Goal: Task Accomplishment & Management: Manage account settings

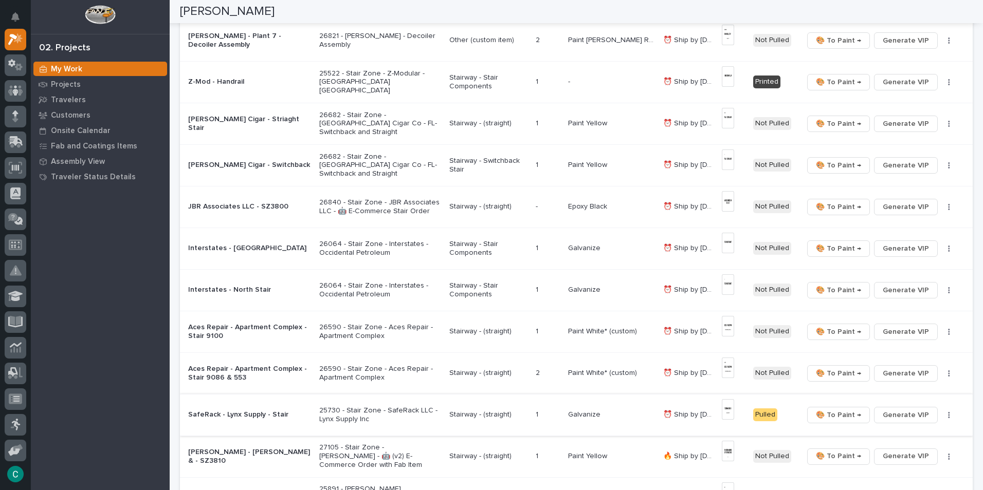
scroll to position [257, 0]
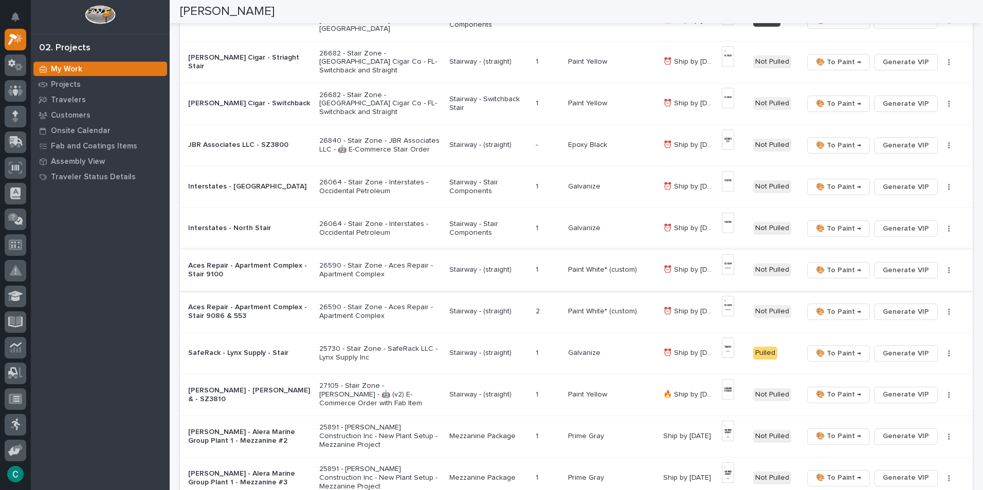
click at [819, 271] on span "🎨 To Paint →" at bounding box center [838, 270] width 45 height 12
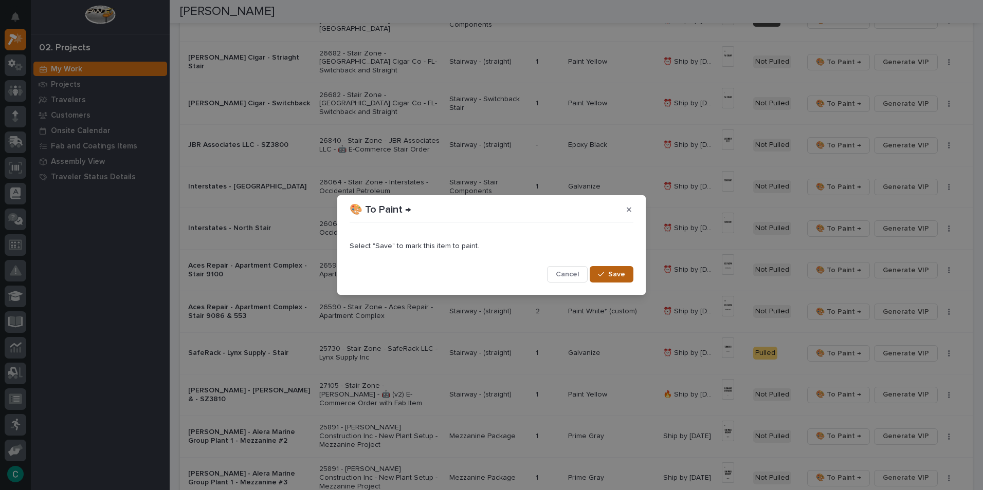
click at [628, 279] on button "Save" at bounding box center [612, 274] width 44 height 16
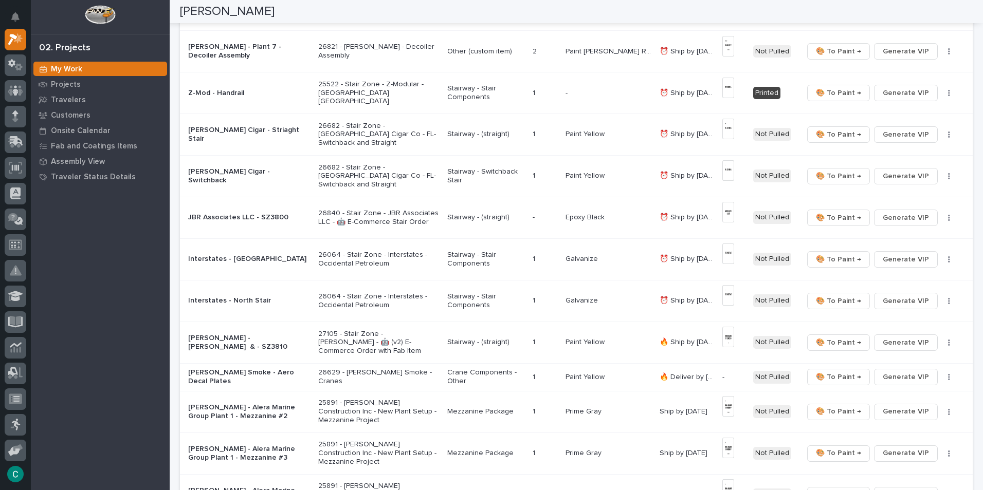
click at [834, 271] on td "🎨 To Paint → Generate VIP 🔩 Hardware" at bounding box center [886, 260] width 174 height 42
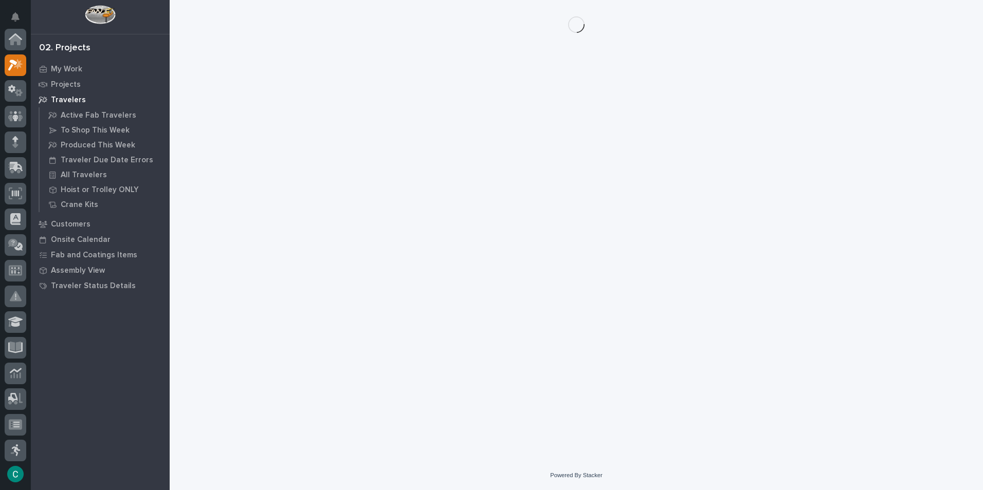
scroll to position [26, 0]
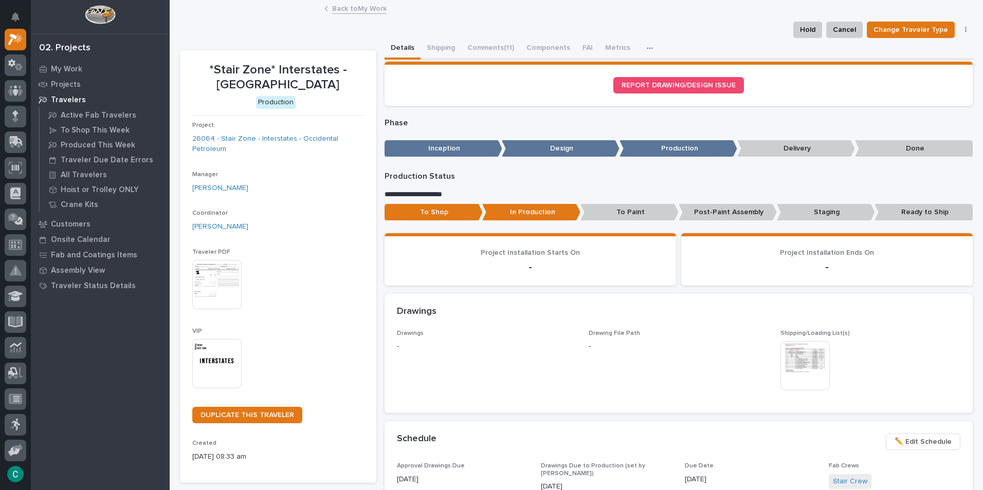
click at [355, 5] on link "Back to My Work" at bounding box center [359, 8] width 54 height 12
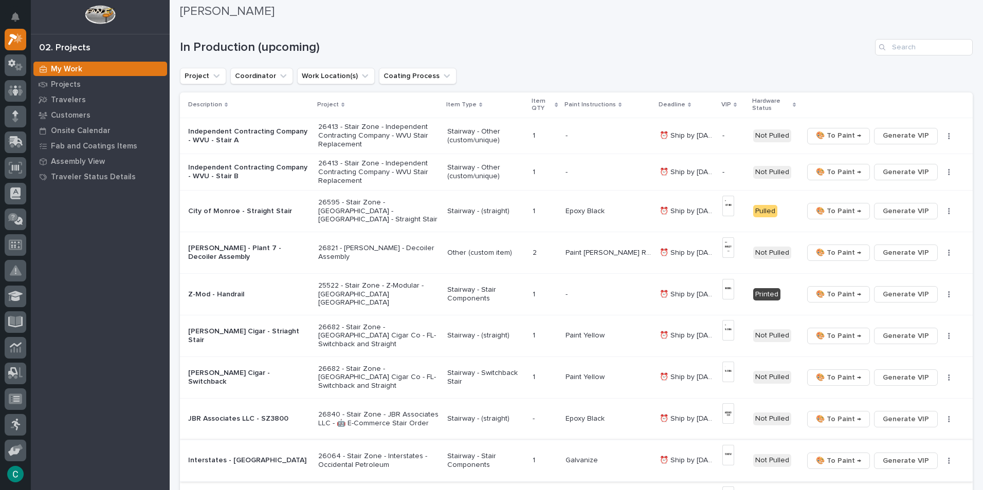
scroll to position [51, 0]
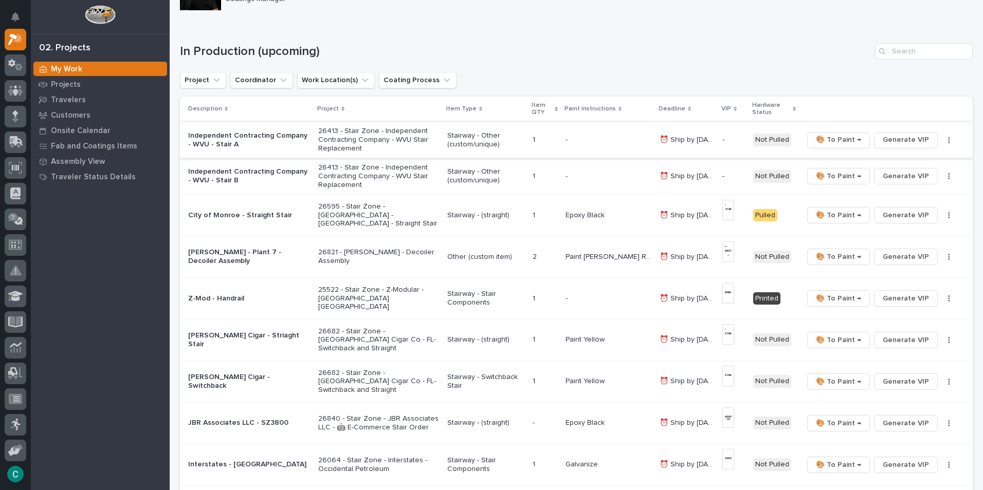
click at [883, 142] on span "Generate VIP" at bounding box center [906, 140] width 46 height 12
click at [874, 175] on button "Generate VIP" at bounding box center [906, 176] width 64 height 16
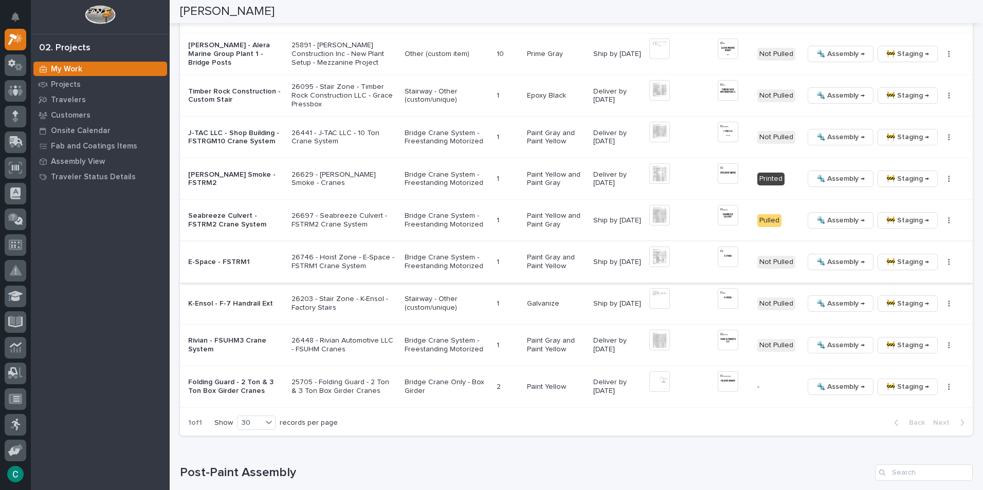
scroll to position [1285, 0]
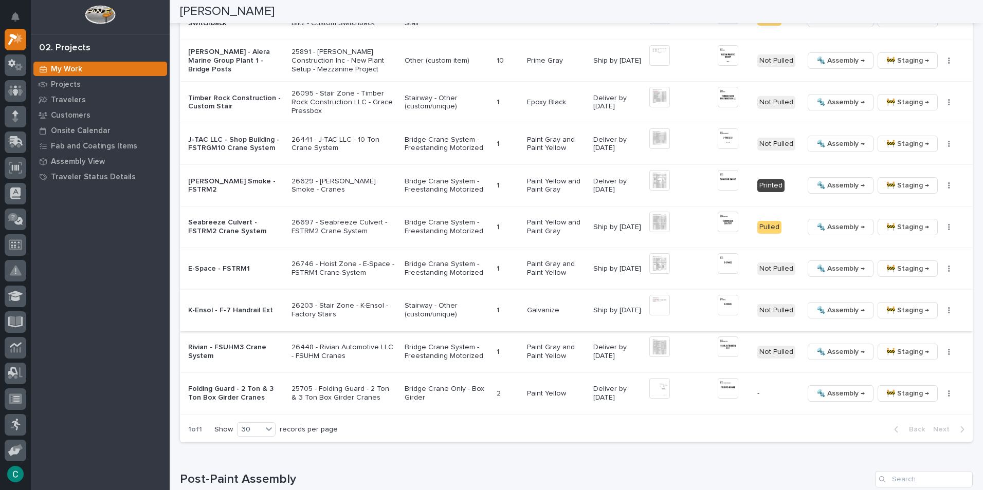
click at [886, 307] on span "🚧 Staging →" at bounding box center [907, 310] width 43 height 12
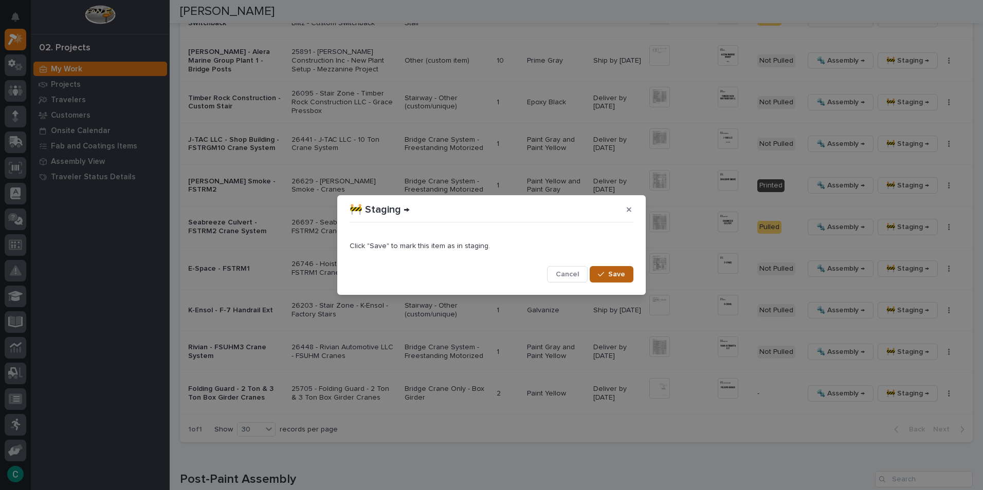
click at [619, 279] on button "Save" at bounding box center [612, 274] width 44 height 16
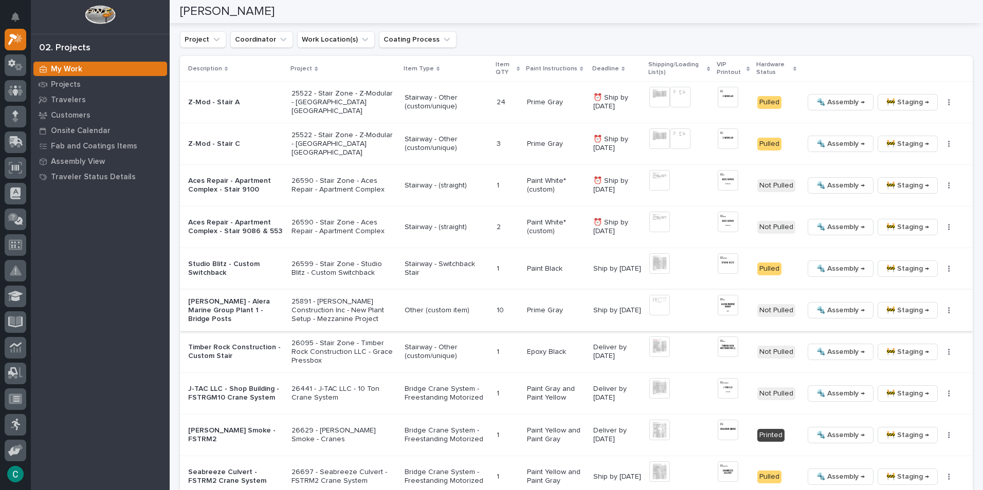
scroll to position [1028, 0]
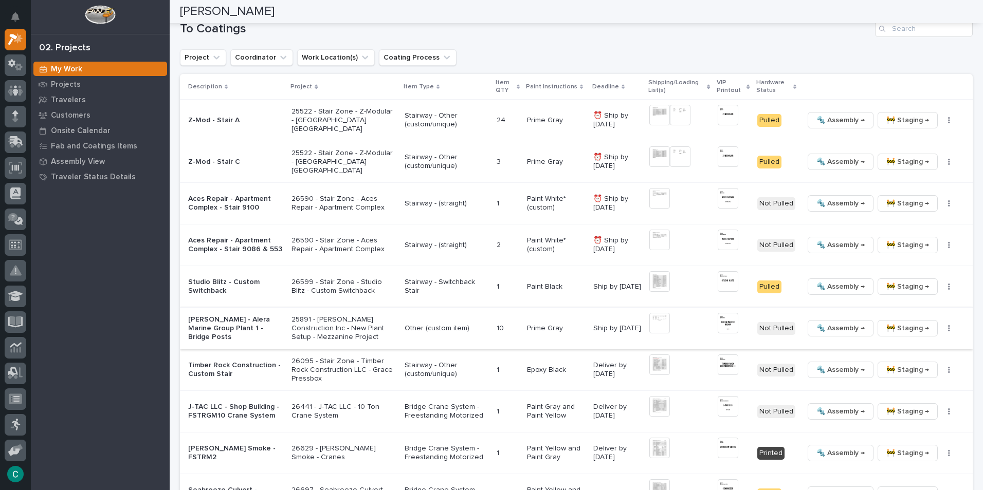
click at [718, 326] on img at bounding box center [728, 323] width 21 height 21
click at [725, 321] on img at bounding box center [728, 323] width 21 height 21
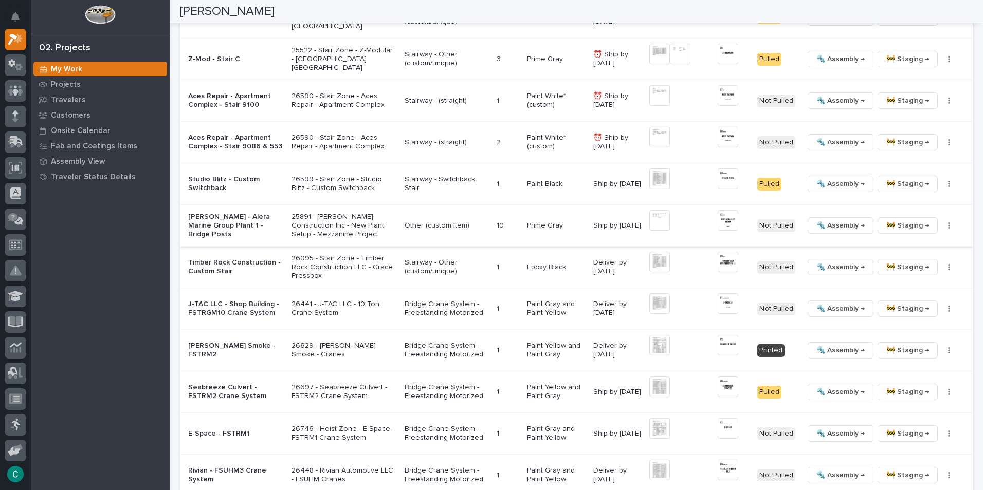
scroll to position [1080, 0]
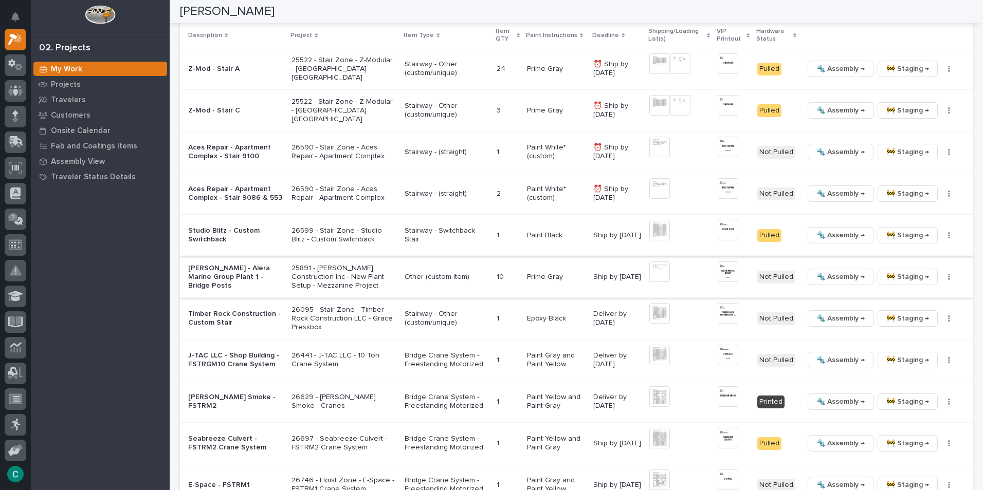
click at [888, 236] on span "🚧 Staging →" at bounding box center [907, 235] width 43 height 12
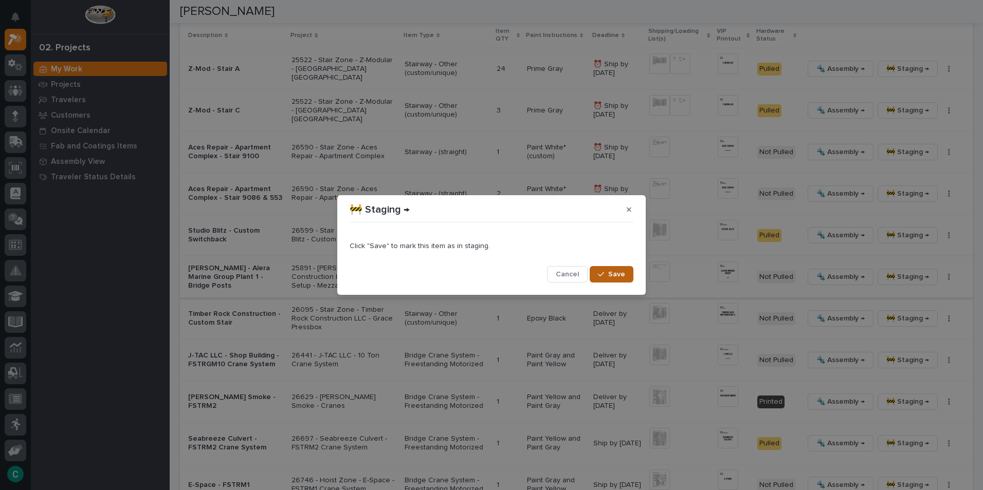
click at [628, 278] on button "Save" at bounding box center [612, 274] width 44 height 16
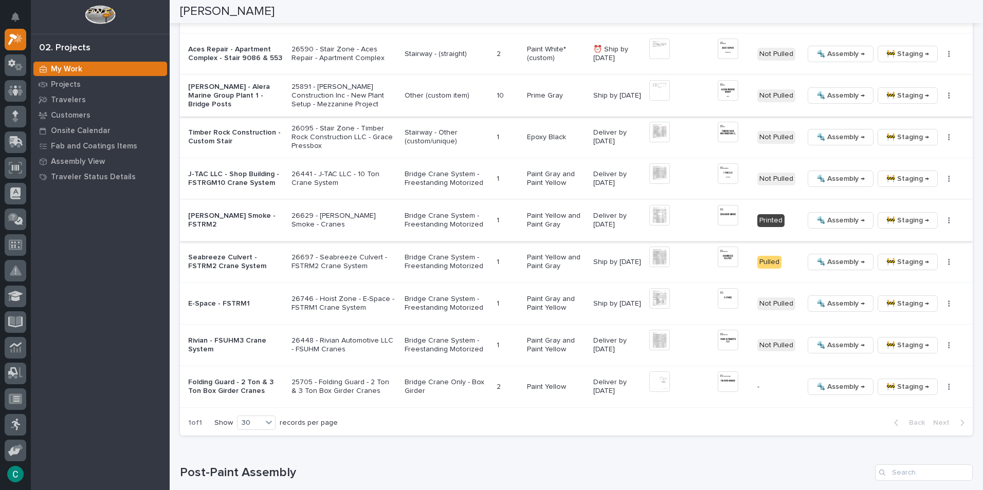
scroll to position [1213, 0]
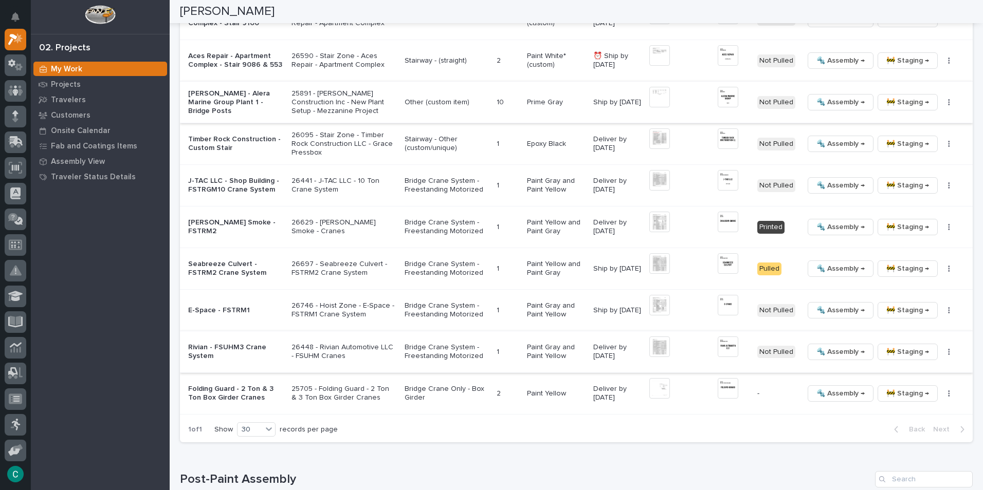
click at [718, 351] on img at bounding box center [728, 347] width 21 height 21
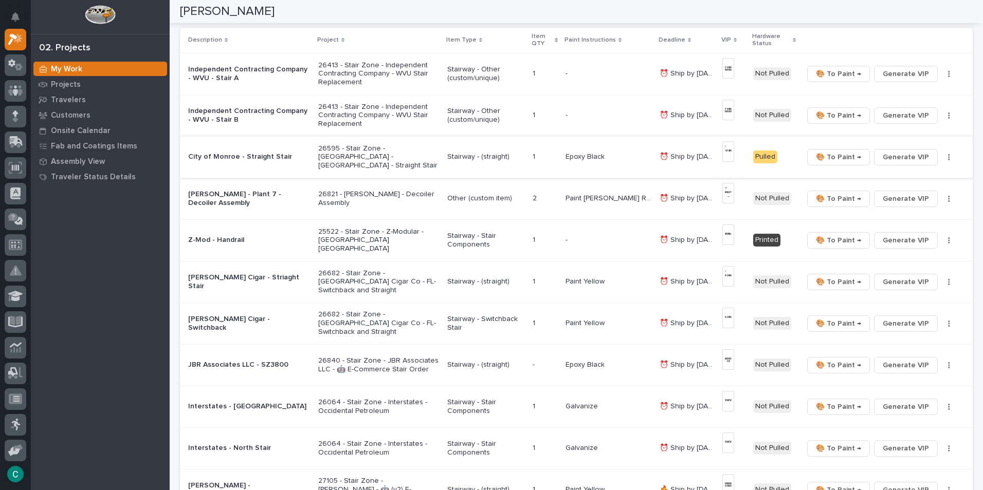
scroll to position [185, 0]
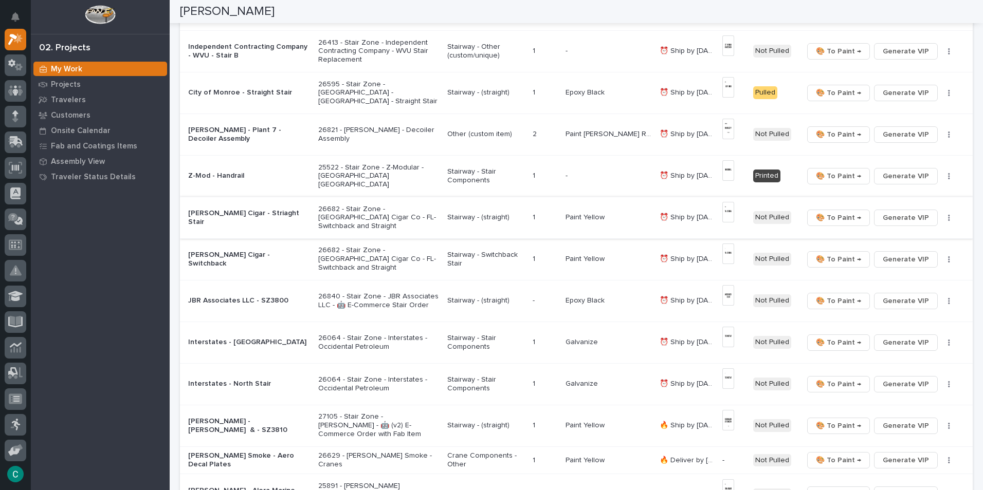
click at [727, 217] on img at bounding box center [728, 212] width 12 height 21
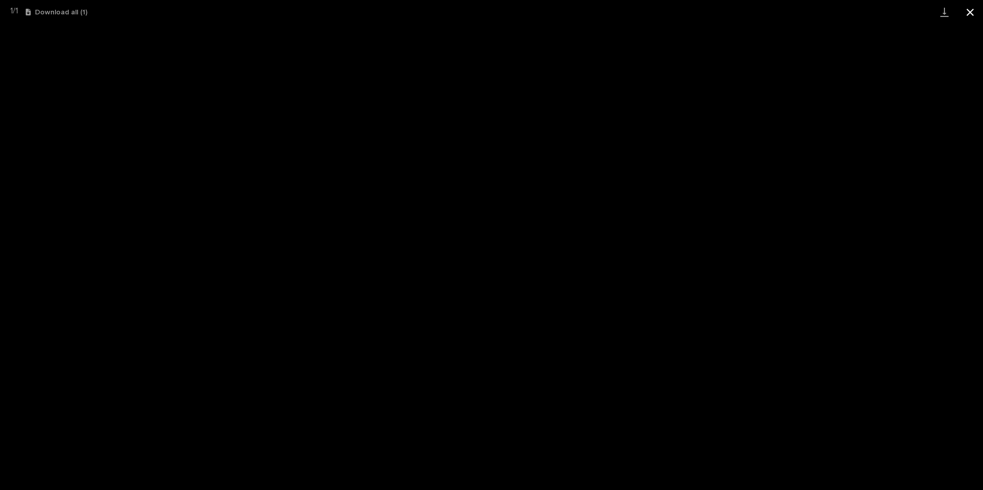
click at [964, 7] on button "Close gallery" at bounding box center [970, 12] width 26 height 24
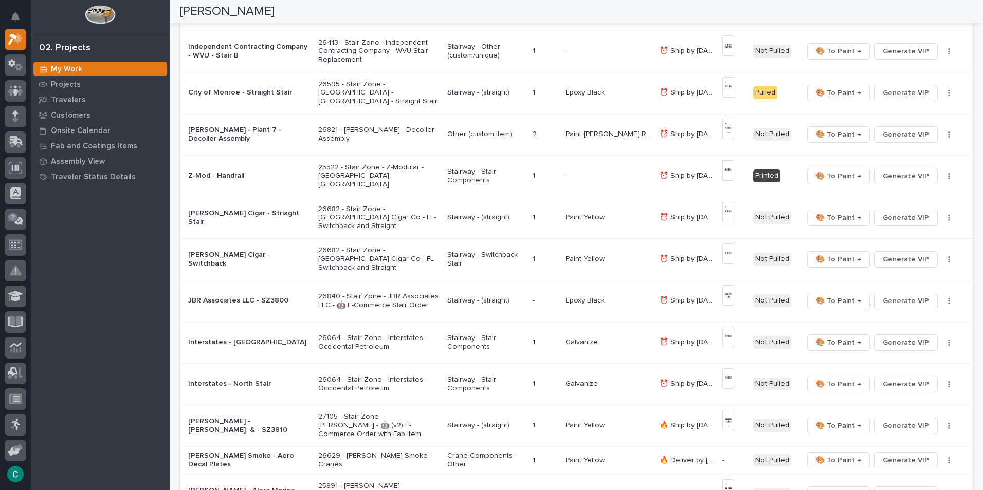
click at [463, 212] on div "Stairway - (straight)" at bounding box center [486, 216] width 78 height 11
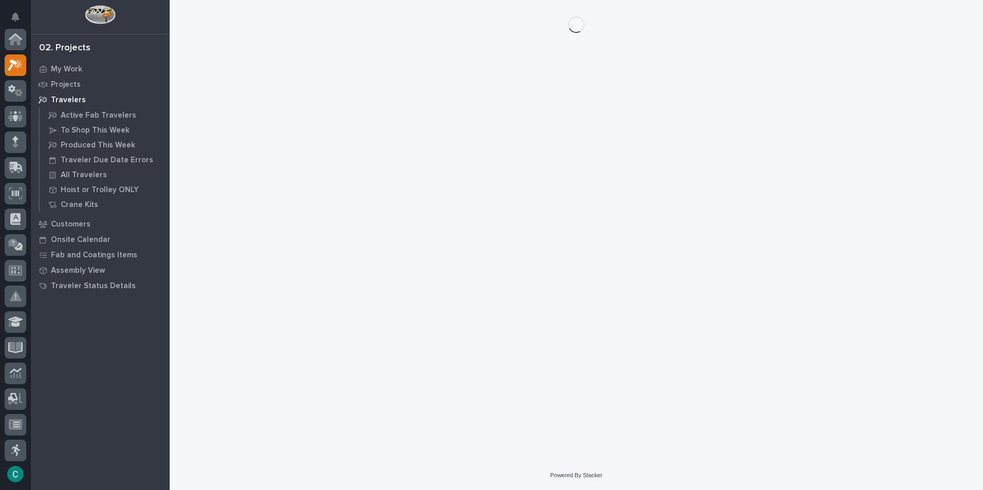
scroll to position [26, 0]
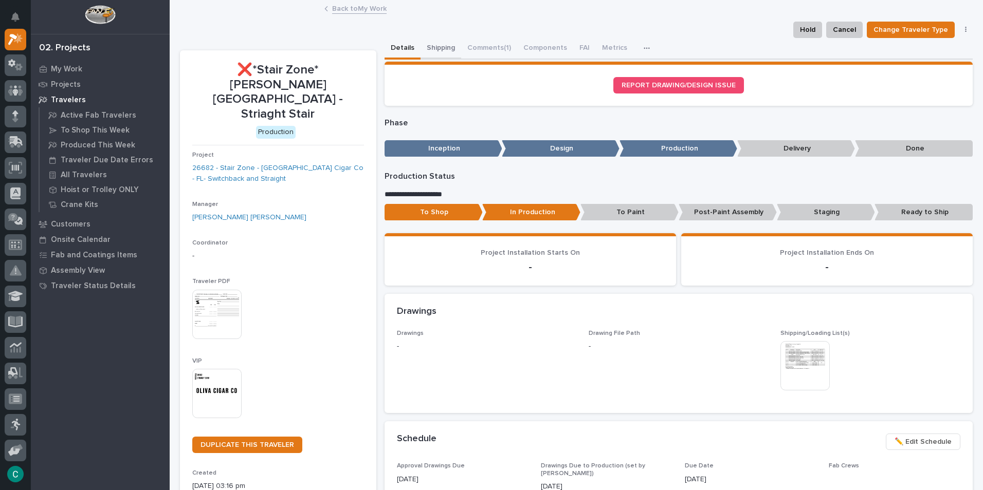
click at [426, 48] on button "Shipping" at bounding box center [441, 49] width 41 height 22
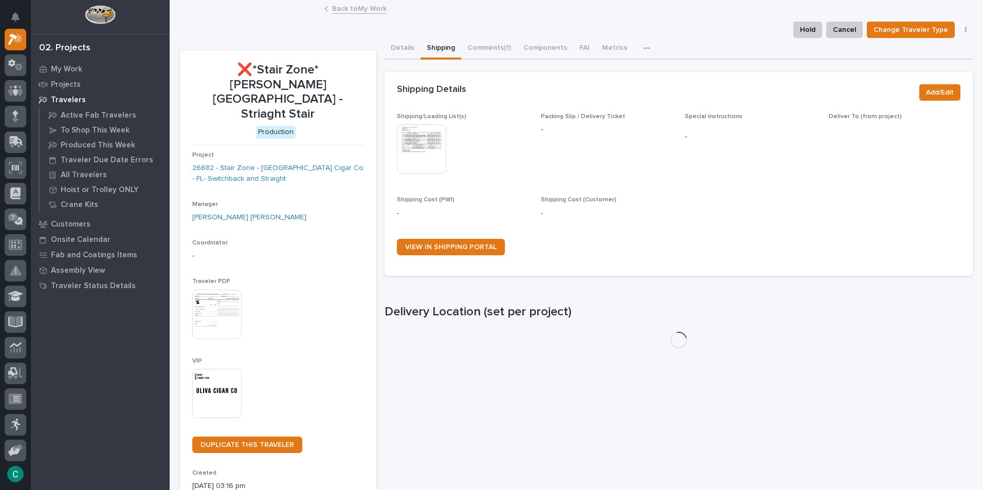
click at [420, 133] on img at bounding box center [421, 148] width 49 height 49
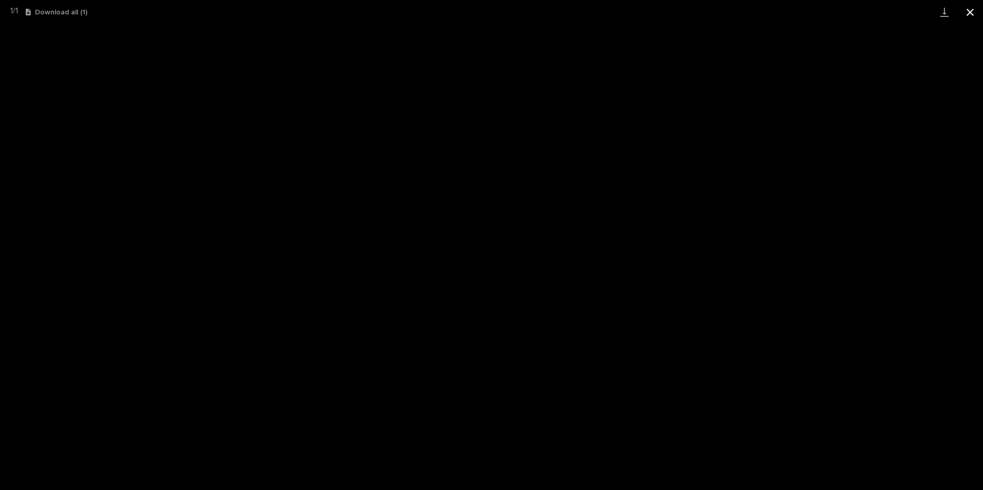
click at [978, 5] on button "Close gallery" at bounding box center [970, 12] width 26 height 24
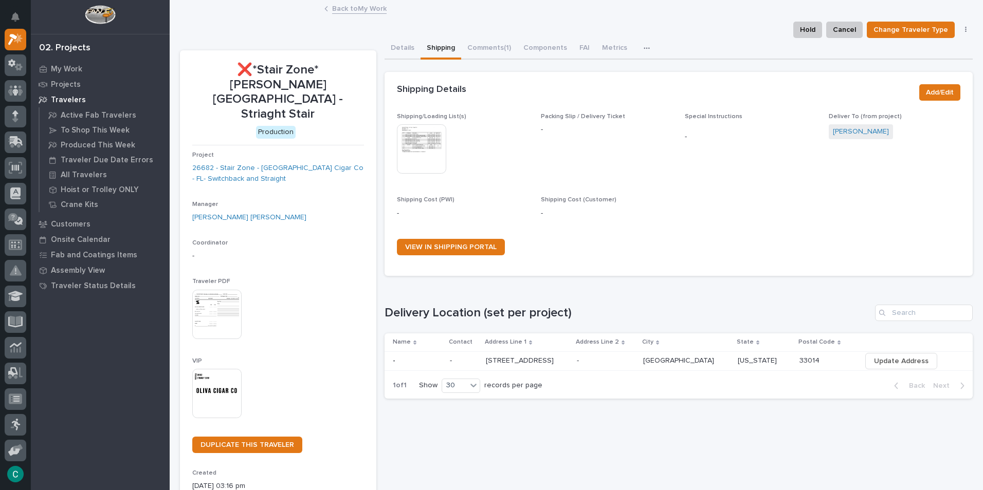
click at [213, 373] on img at bounding box center [216, 393] width 49 height 49
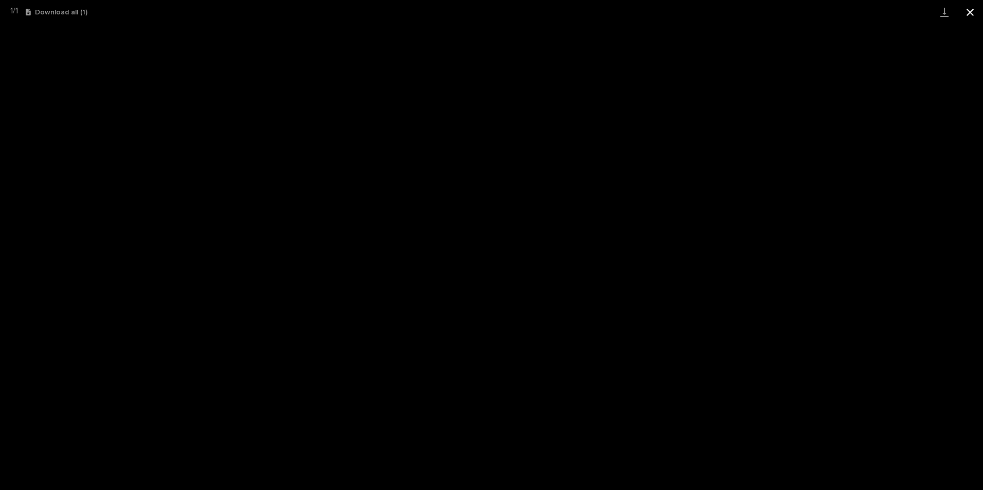
click at [976, 6] on button "Close gallery" at bounding box center [970, 12] width 26 height 24
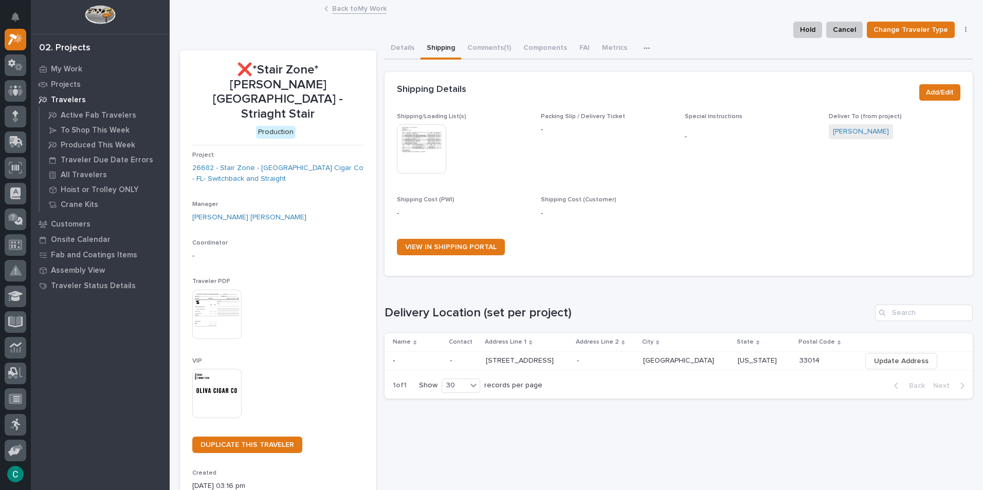
click at [342, 9] on link "Back to My Work" at bounding box center [359, 8] width 54 height 12
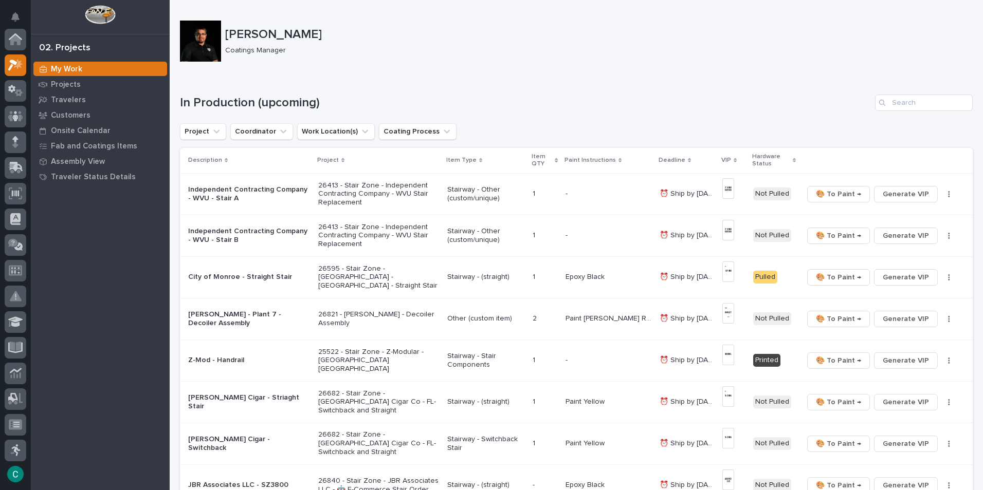
scroll to position [26, 0]
click at [584, 447] on p "Paint Yellow" at bounding box center [586, 442] width 41 height 11
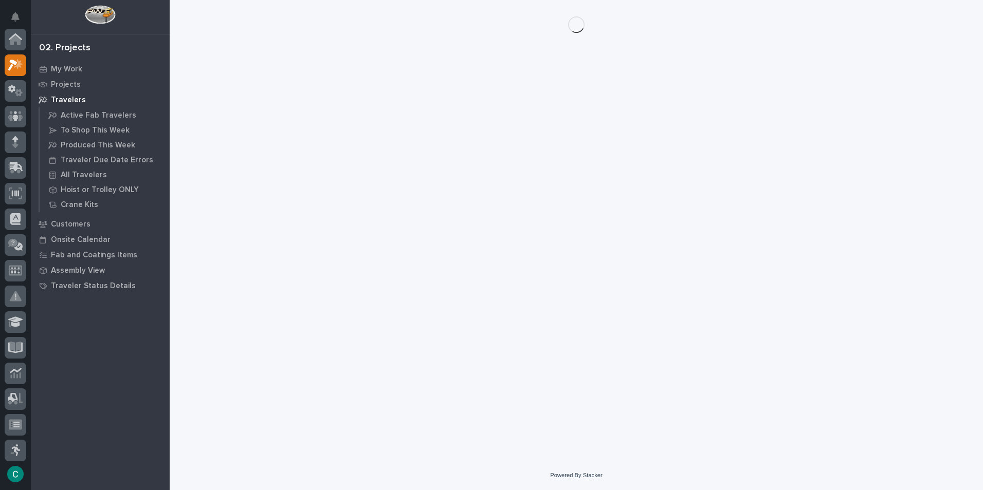
scroll to position [26, 0]
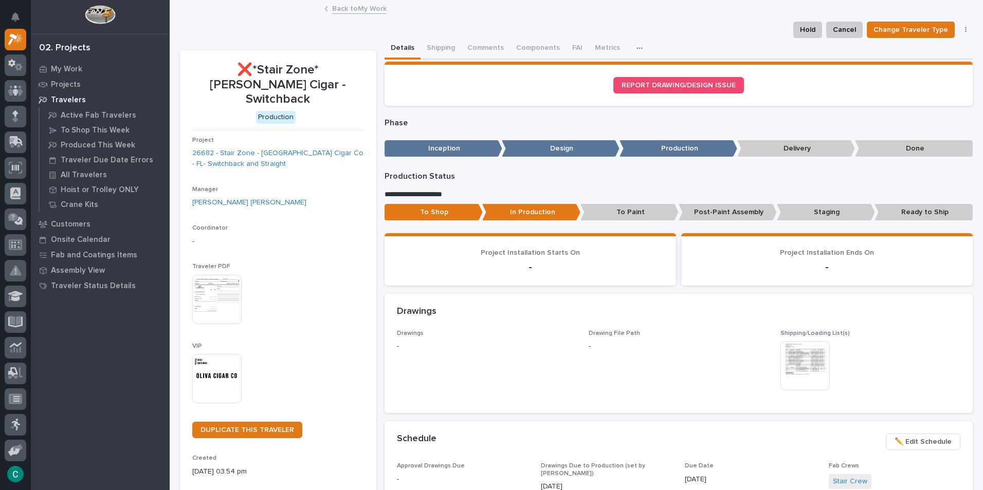
click at [223, 359] on img at bounding box center [216, 378] width 49 height 49
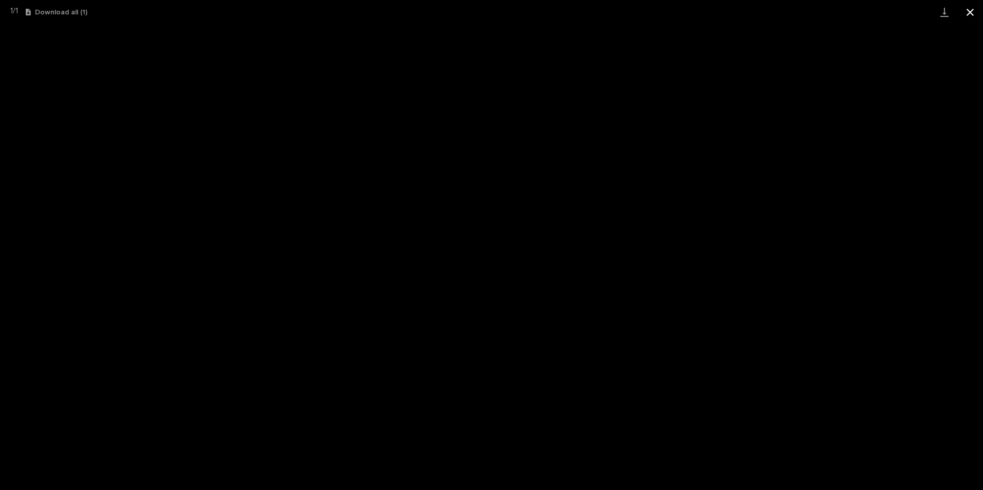
click at [971, 15] on button "Close gallery" at bounding box center [970, 12] width 26 height 24
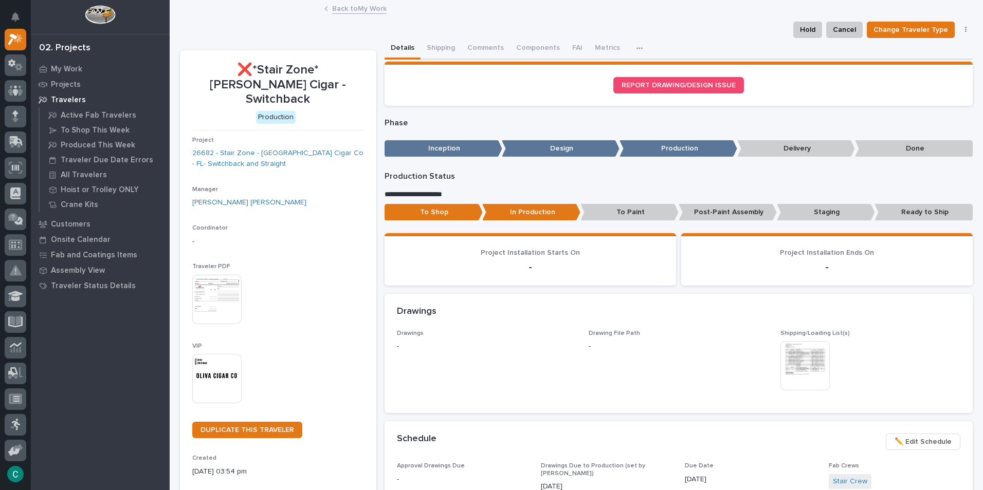
click at [371, 10] on link "Back to My Work" at bounding box center [359, 8] width 54 height 12
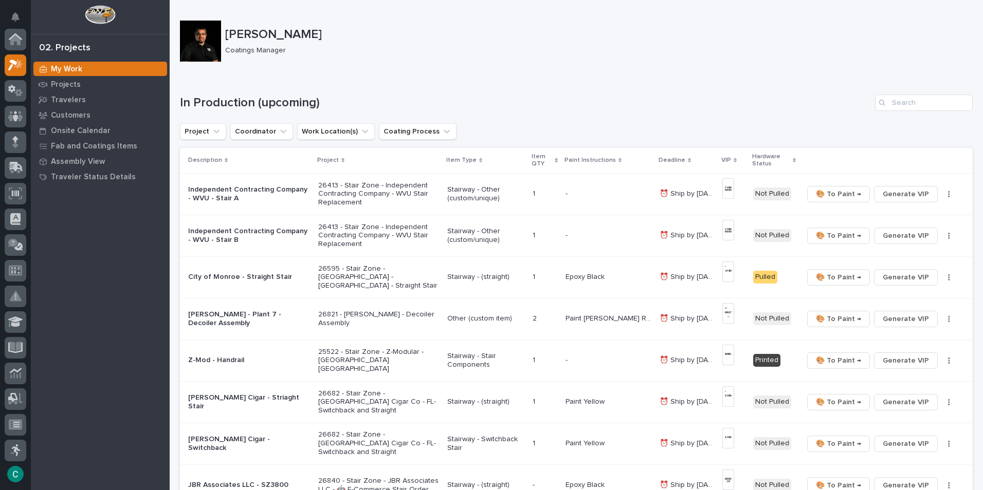
scroll to position [26, 0]
click at [382, 186] on p "26413 - Stair Zone - Independent Contracting Company - WVU Stair Replacement" at bounding box center [378, 194] width 121 height 26
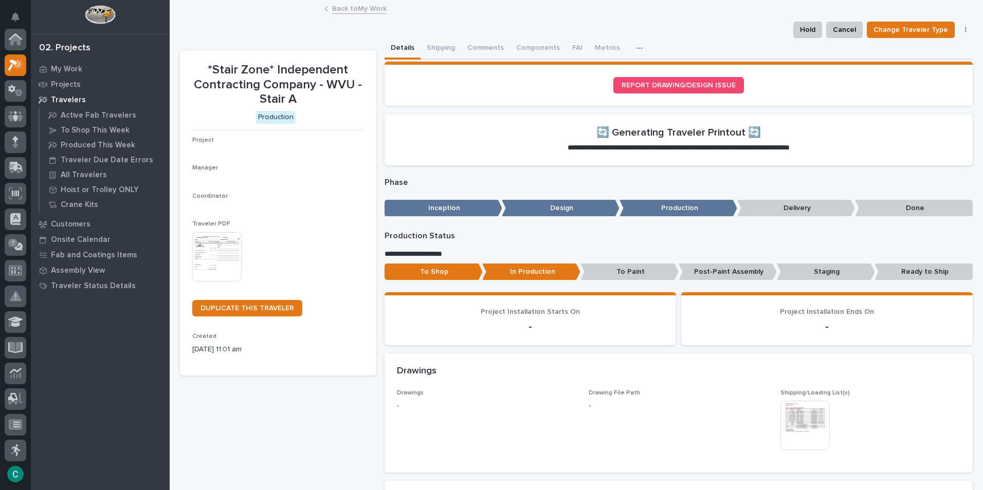
scroll to position [26, 0]
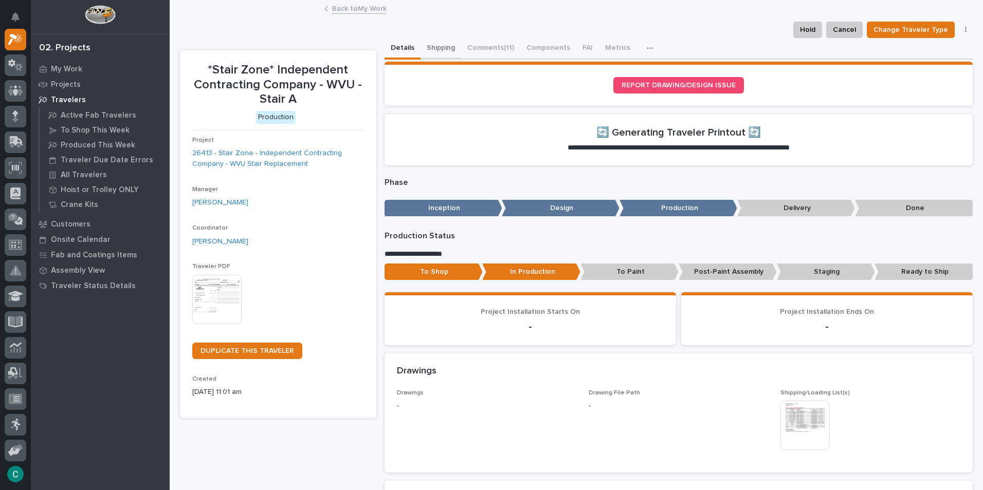
click at [432, 47] on button "Shipping" at bounding box center [441, 49] width 41 height 22
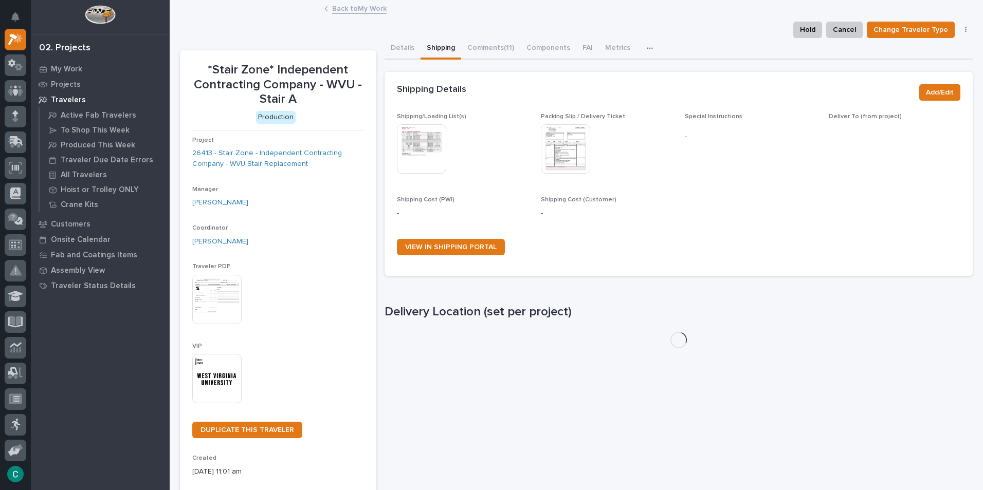
click at [405, 177] on div "Shipping/Loading List(s) This file cannot be opened Download File" at bounding box center [463, 148] width 132 height 71
click at [427, 158] on img at bounding box center [421, 148] width 49 height 49
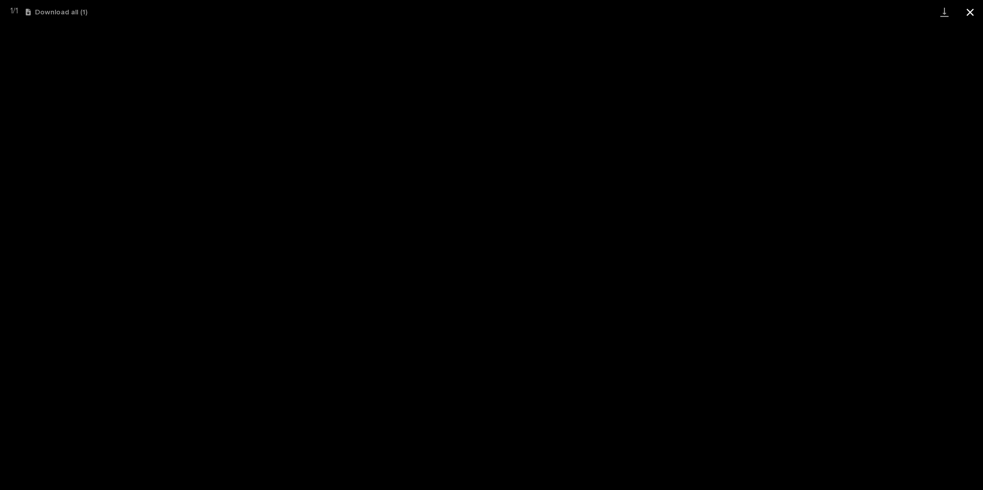
click at [972, 11] on button "Close gallery" at bounding box center [970, 12] width 26 height 24
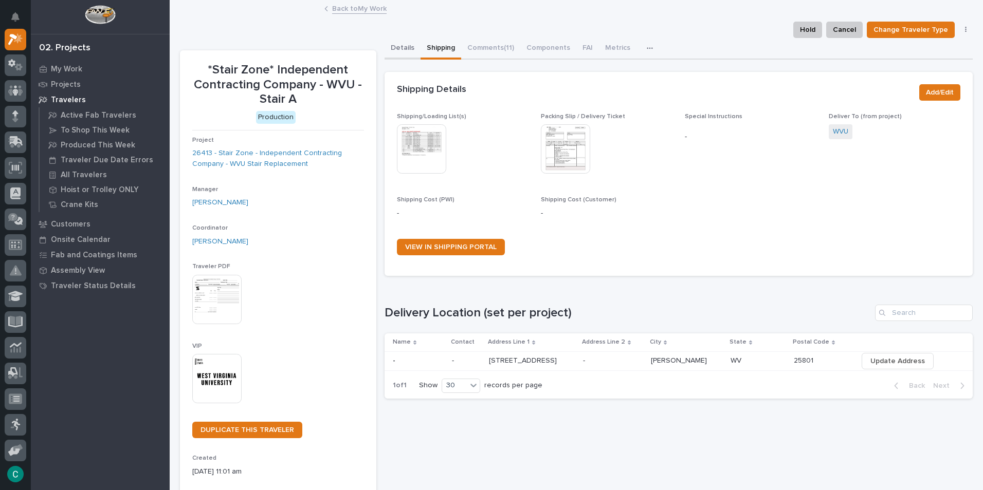
click at [409, 51] on button "Details" at bounding box center [403, 49] width 36 height 22
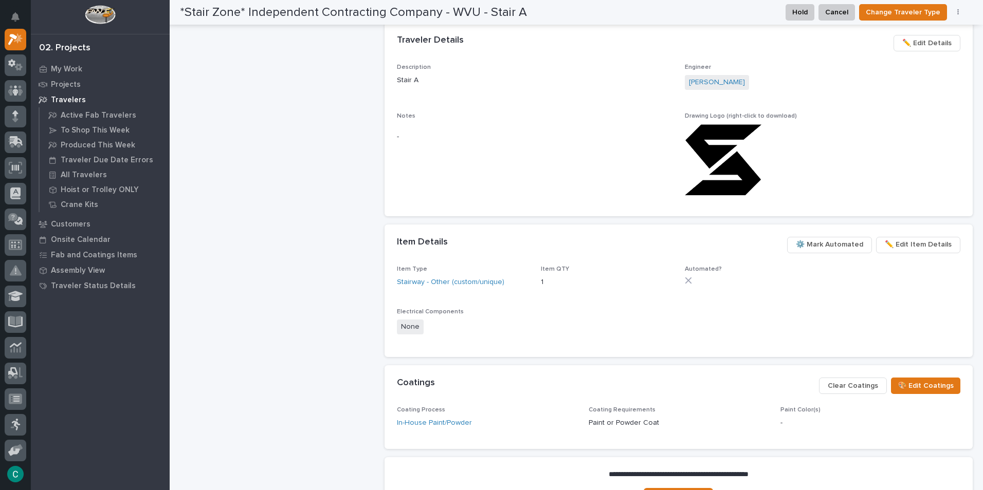
scroll to position [566, 0]
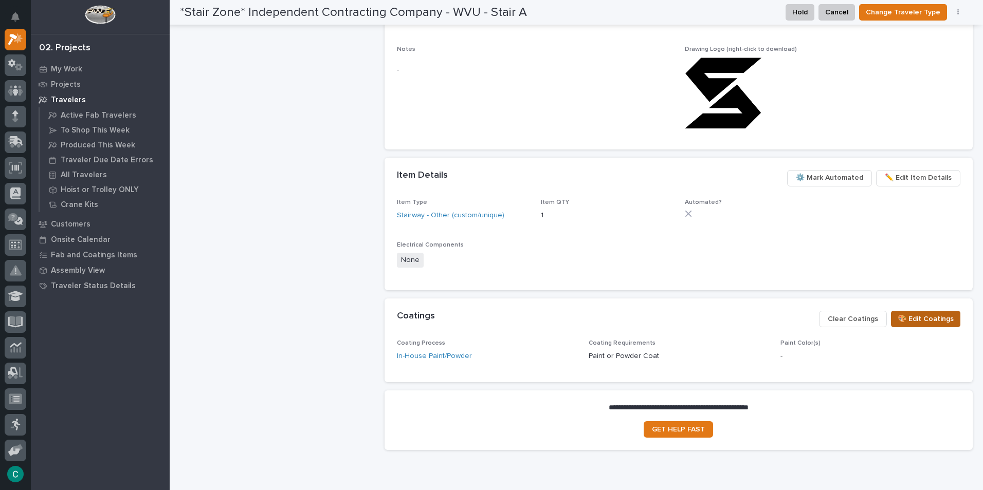
click at [936, 325] on button "🎨 Edit Coatings" at bounding box center [925, 319] width 69 height 16
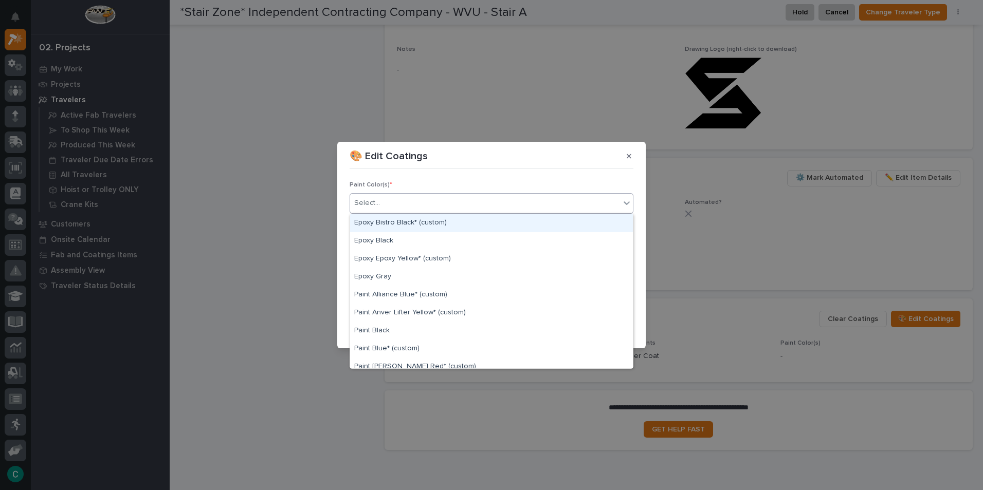
click at [385, 206] on div "Select..." at bounding box center [485, 203] width 270 height 17
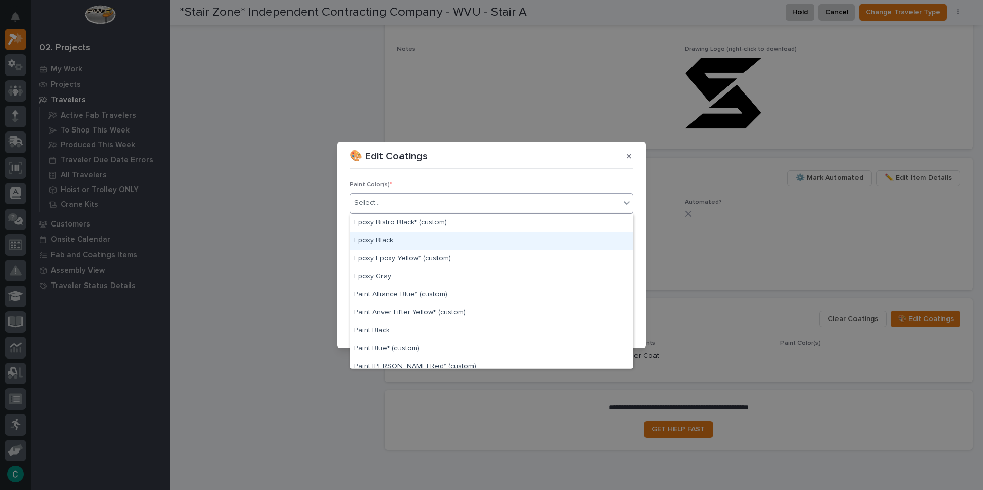
click at [387, 240] on div "Epoxy Black" at bounding box center [491, 241] width 283 height 18
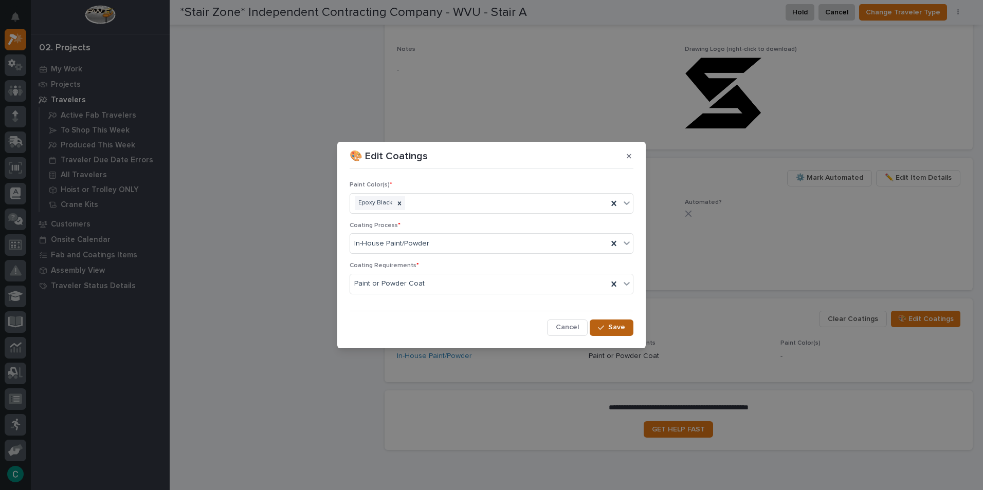
click at [618, 332] on span "Save" at bounding box center [616, 327] width 17 height 9
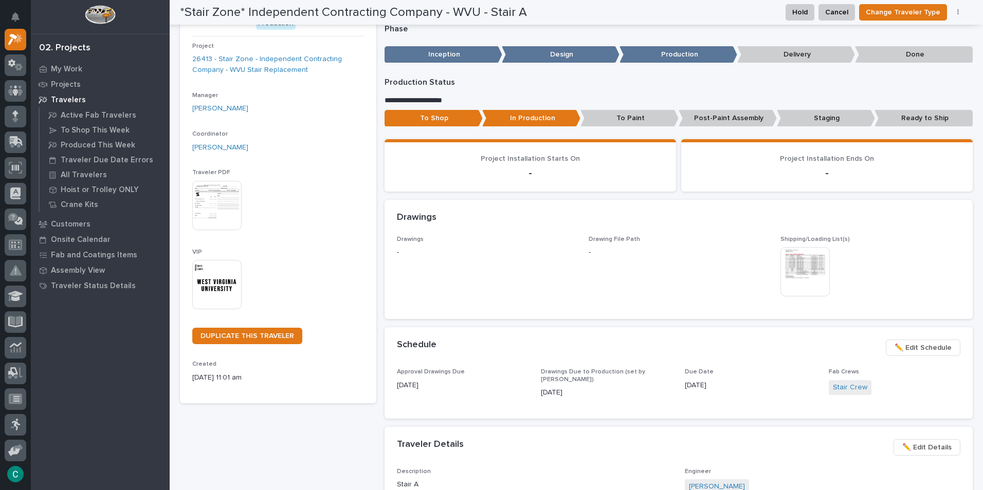
scroll to position [0, 0]
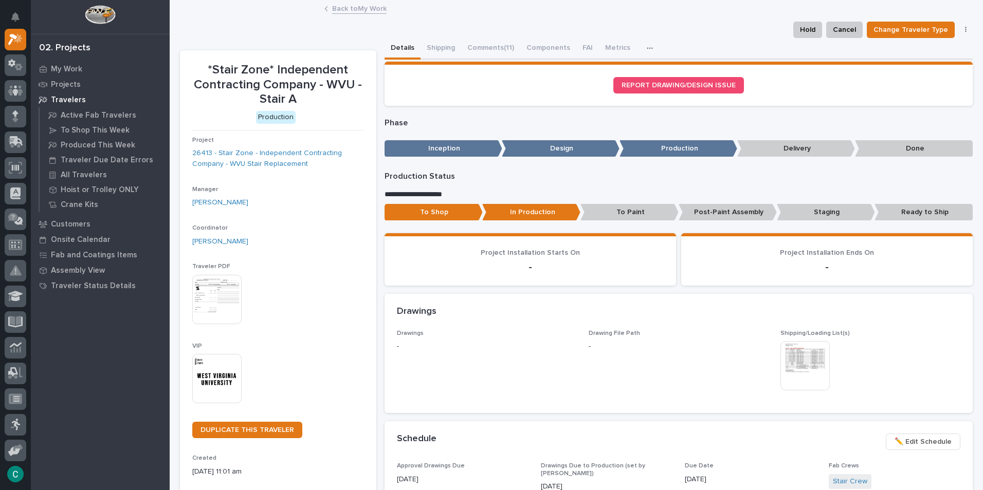
click at [355, 11] on link "Back to My Work" at bounding box center [359, 8] width 54 height 12
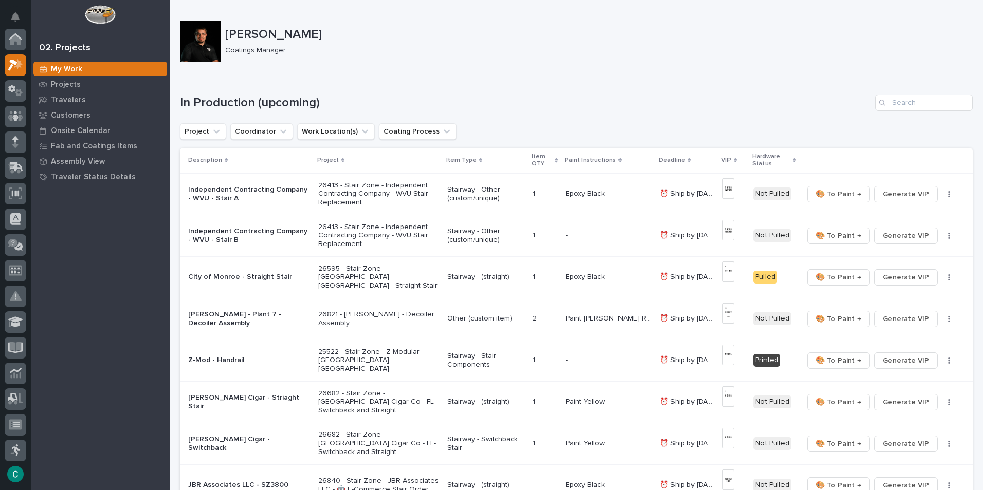
scroll to position [26, 0]
click at [498, 227] on p "Stairway - Other (custom/unique)" at bounding box center [486, 235] width 78 height 17
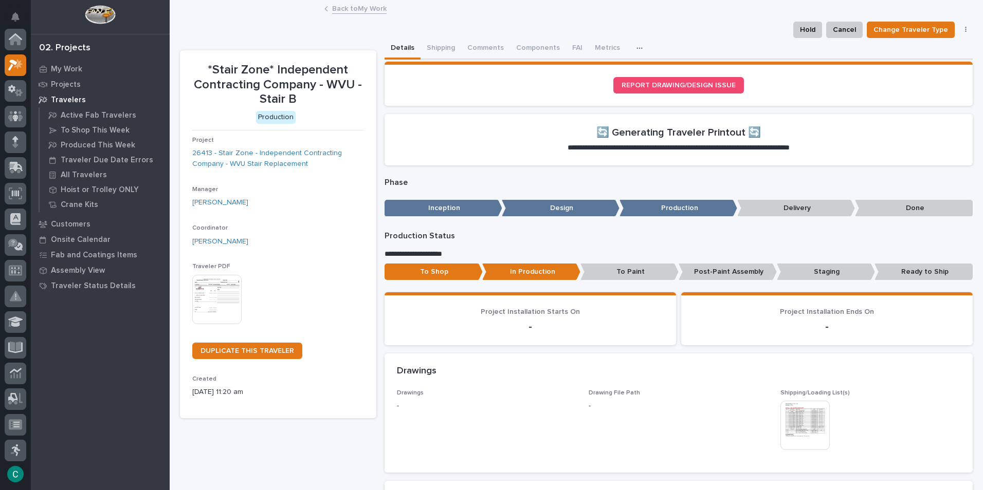
scroll to position [26, 0]
click at [453, 46] on button "Shipping" at bounding box center [441, 49] width 41 height 22
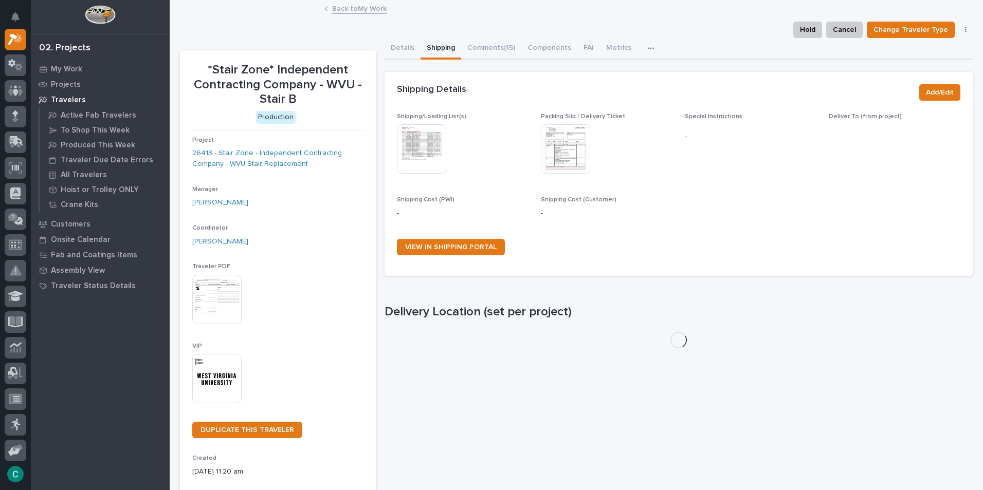
click at [427, 149] on img at bounding box center [421, 148] width 49 height 49
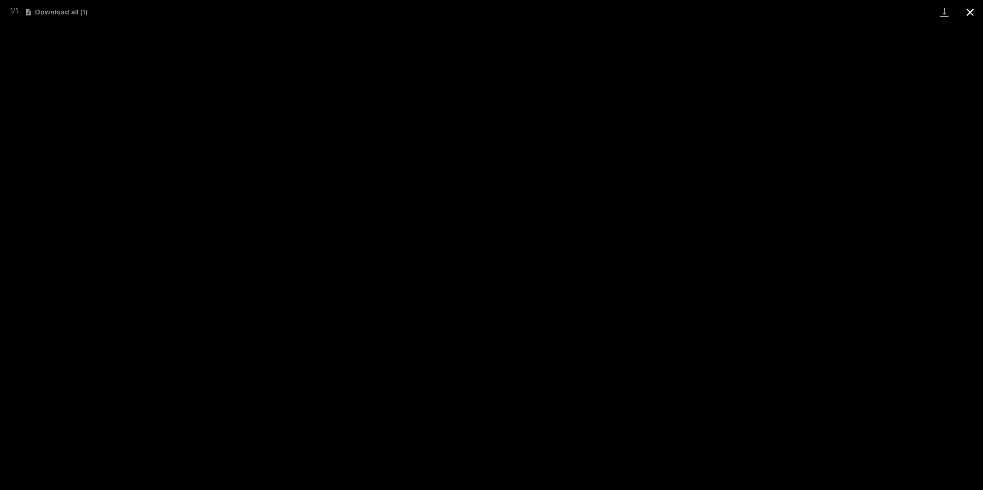
click at [969, 14] on button "Close gallery" at bounding box center [970, 12] width 26 height 24
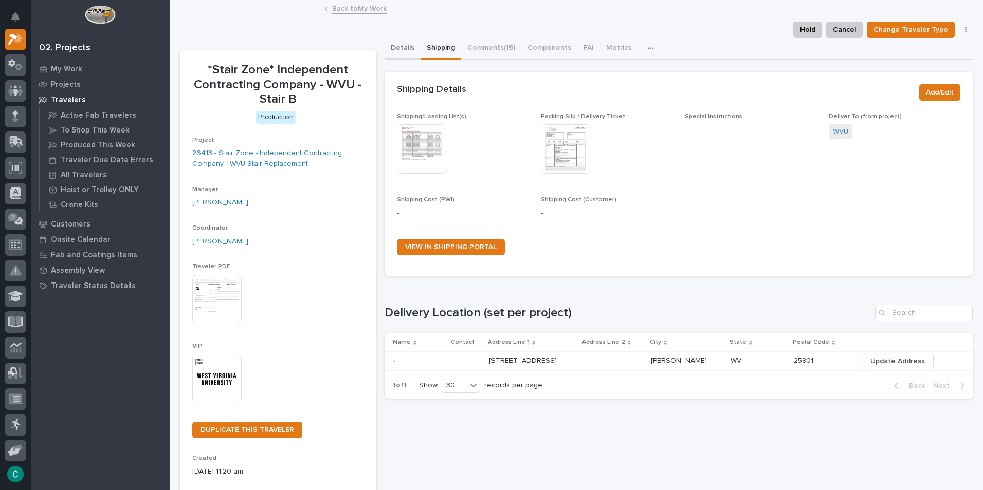
click at [399, 47] on button "Details" at bounding box center [403, 49] width 36 height 22
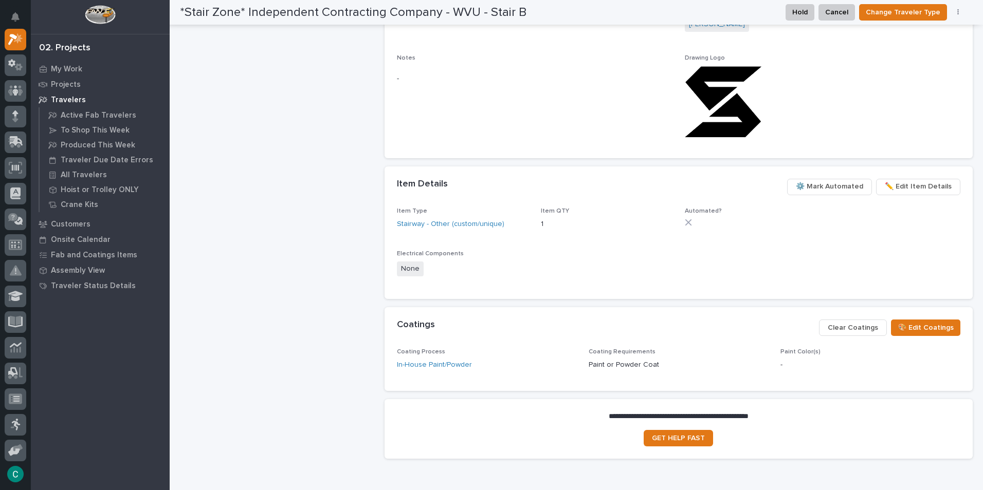
scroll to position [613, 0]
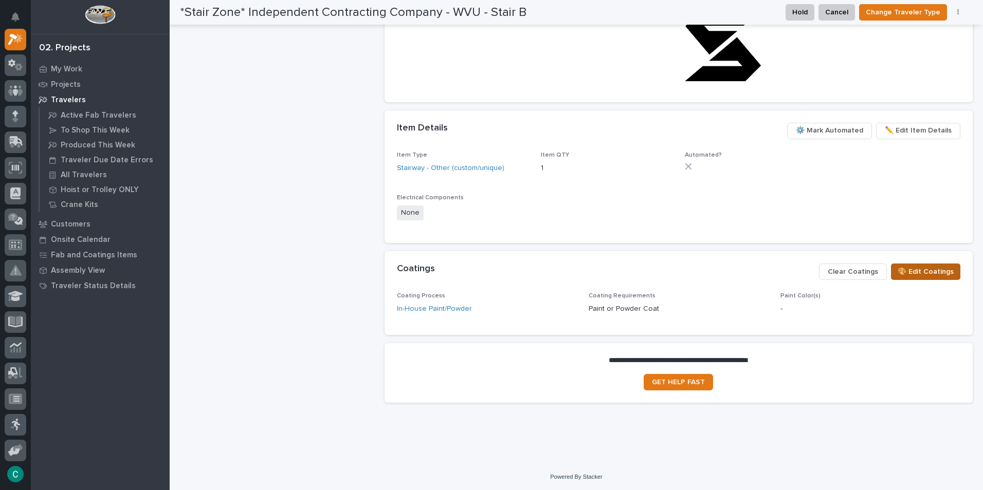
click at [906, 267] on span "🎨 Edit Coatings" at bounding box center [926, 272] width 56 height 12
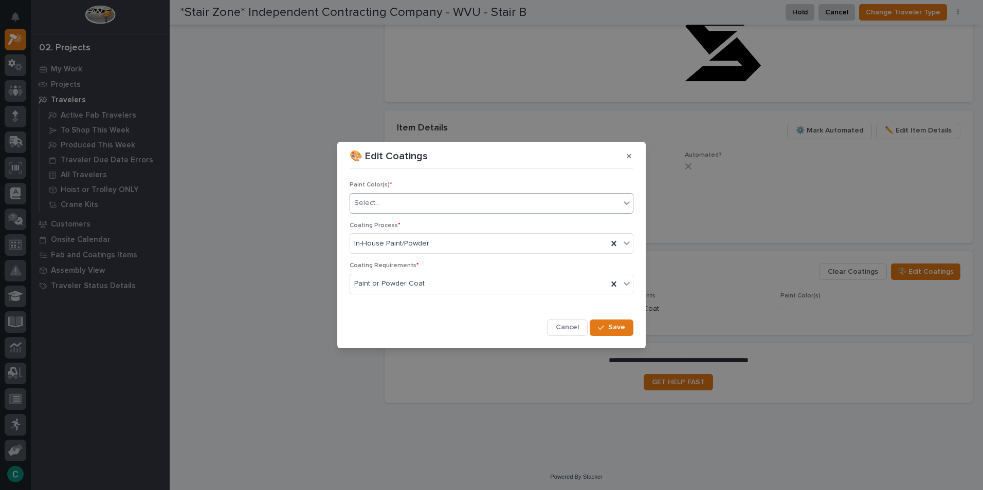
click at [428, 204] on div "Select..." at bounding box center [485, 203] width 270 height 17
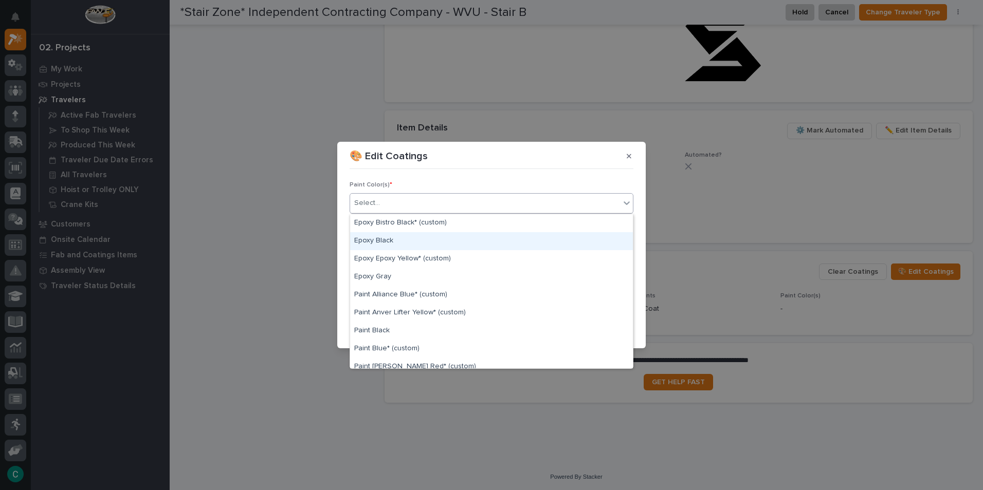
click at [387, 244] on div "Epoxy Black" at bounding box center [491, 241] width 283 height 18
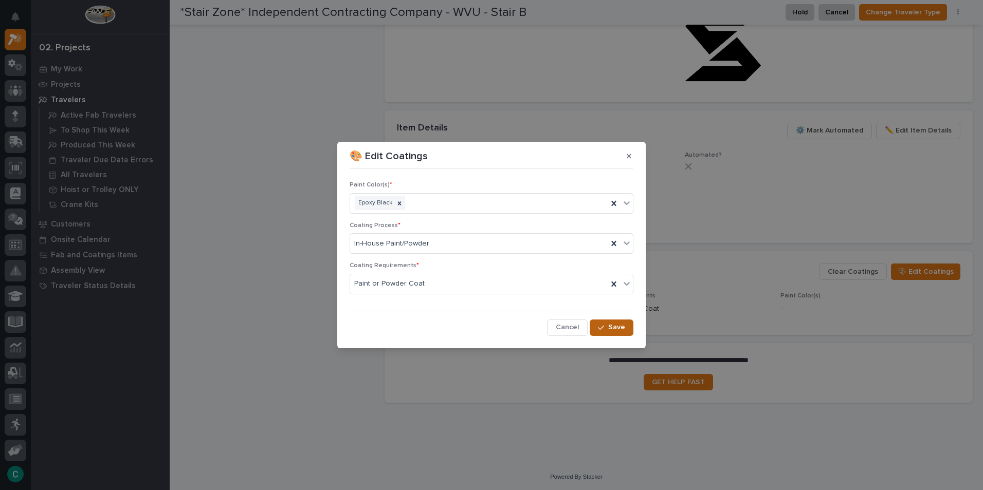
click at [610, 328] on span "Save" at bounding box center [616, 327] width 17 height 9
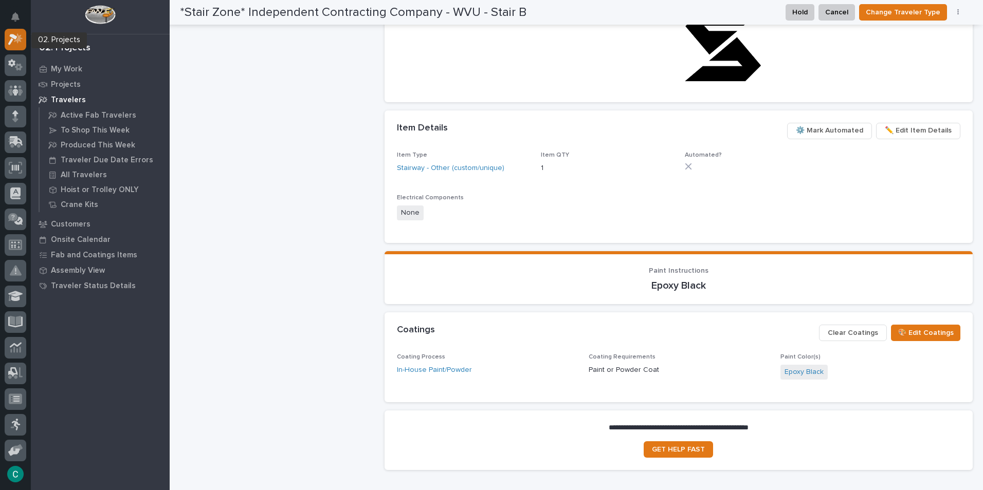
click at [13, 39] on icon at bounding box center [15, 39] width 15 height 12
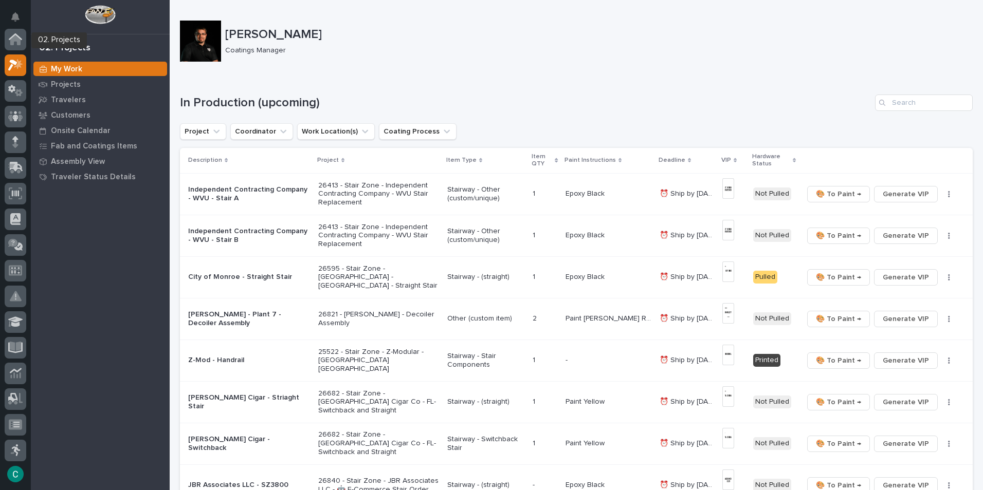
scroll to position [26, 0]
